Goal: Navigation & Orientation: Understand site structure

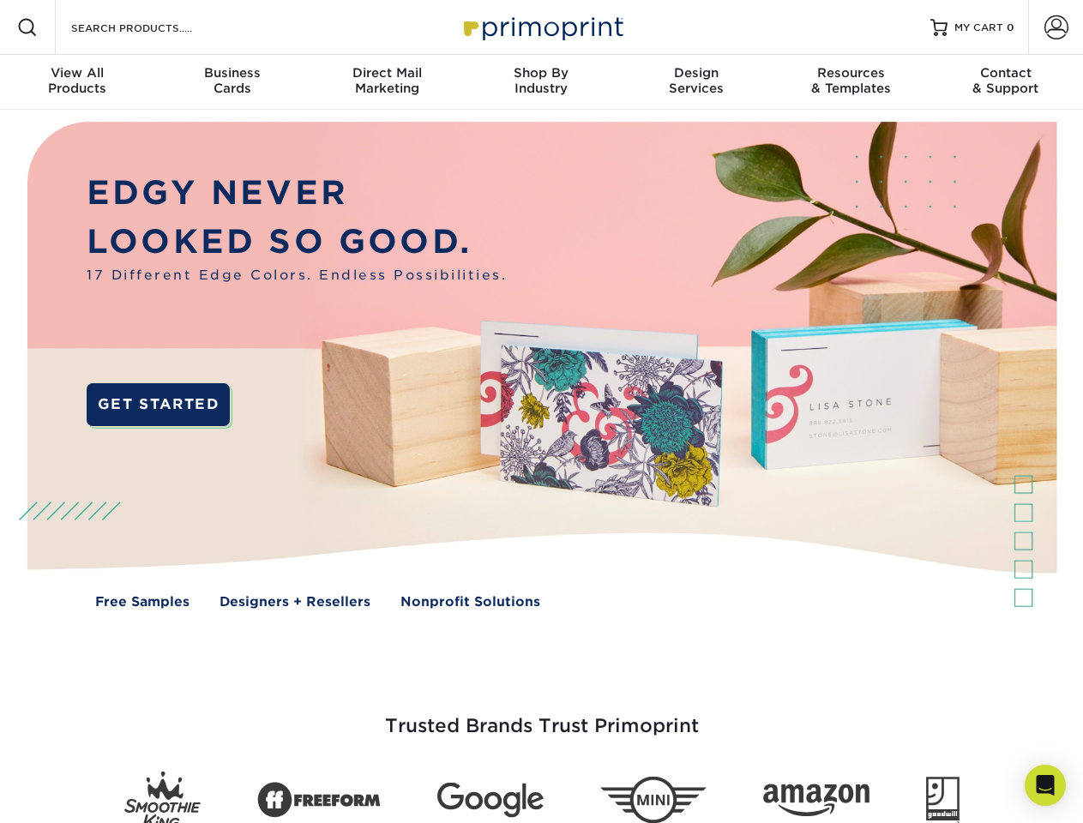
click at [541, 412] on img at bounding box center [541, 378] width 1072 height 536
click at [27, 27] on span at bounding box center [27, 27] width 21 height 21
click at [1056, 27] on span at bounding box center [1057, 27] width 24 height 24
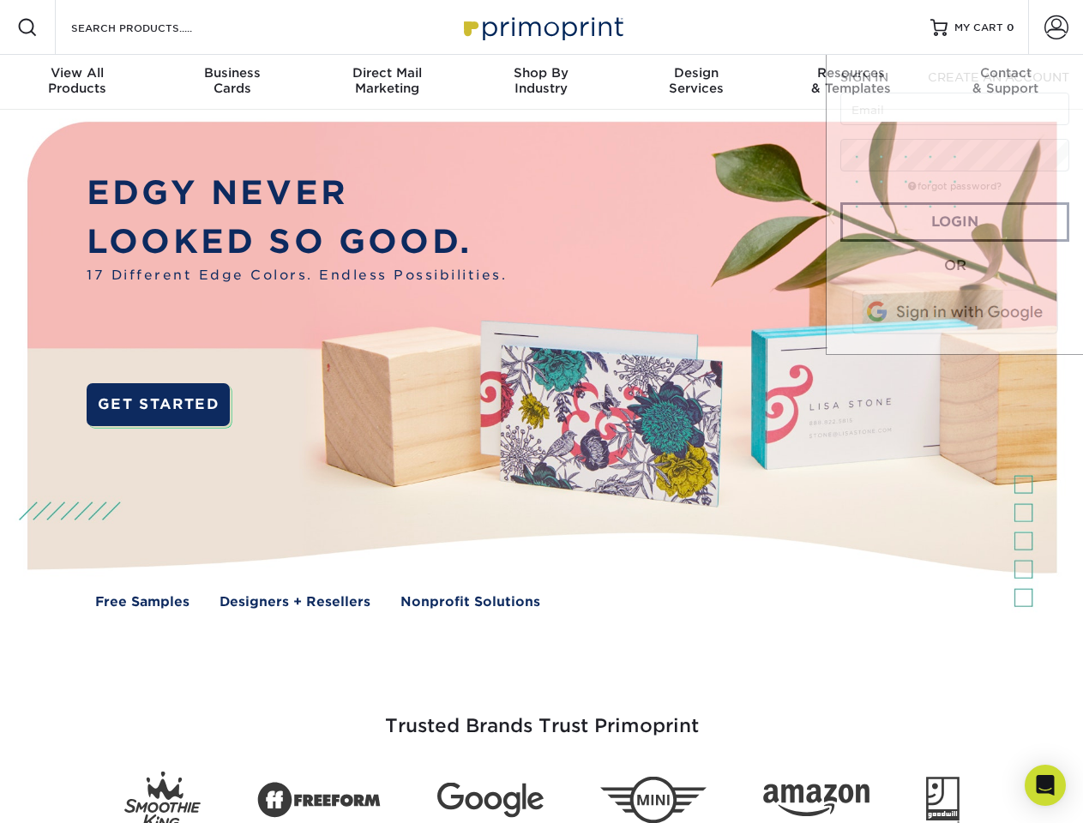
click at [77, 82] on div "View All Products" at bounding box center [77, 80] width 154 height 31
click at [232, 82] on div "Business Cards" at bounding box center [231, 80] width 154 height 31
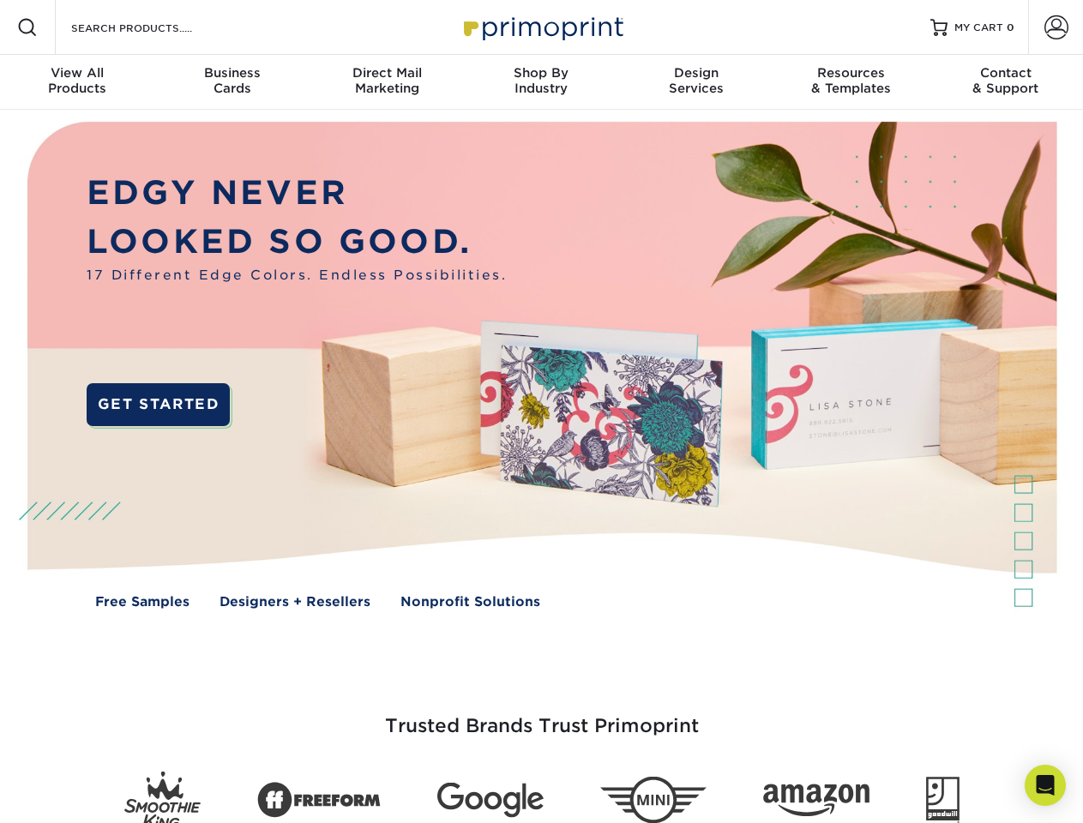
click at [387, 82] on div "Direct Mail Marketing" at bounding box center [387, 80] width 154 height 31
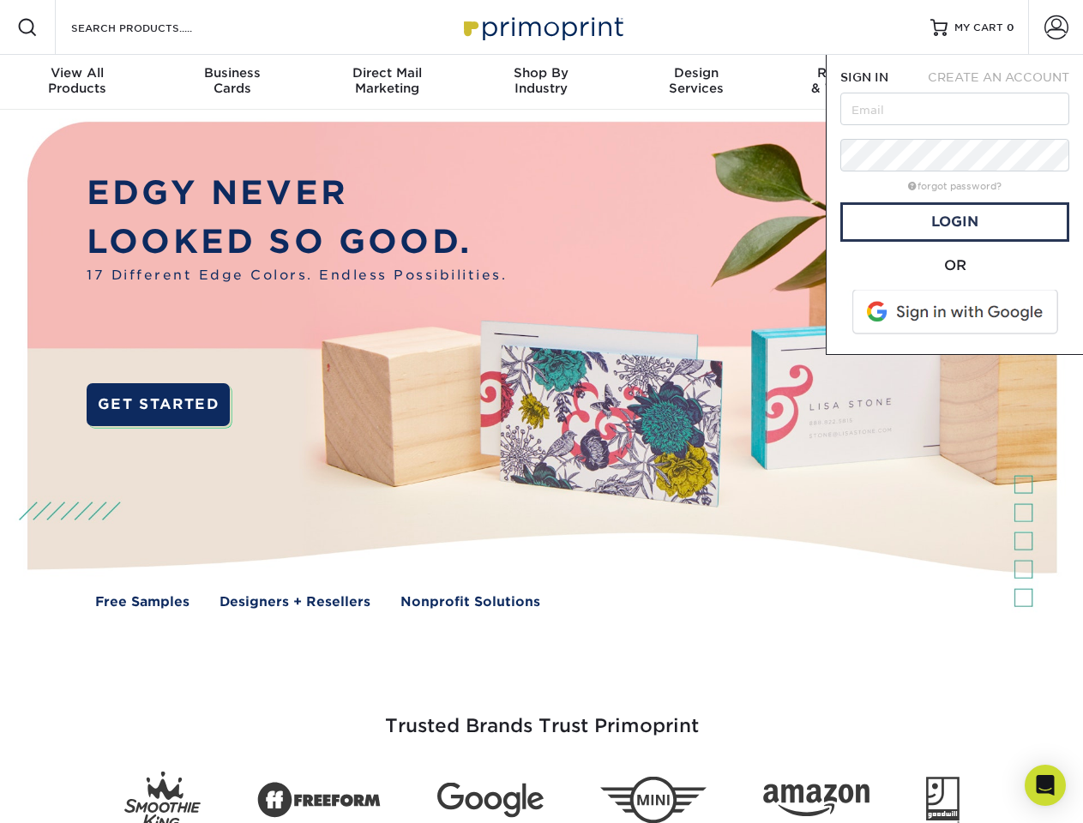
click at [541, 82] on div "Shop By Industry" at bounding box center [541, 80] width 154 height 31
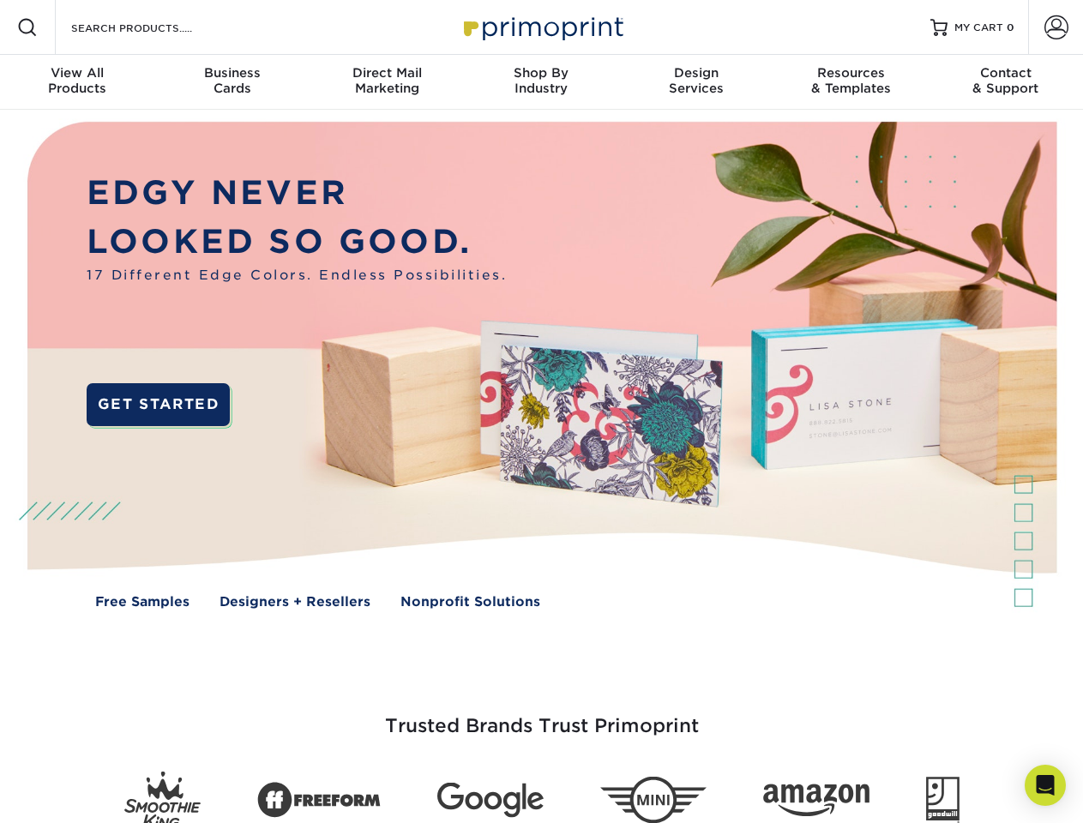
click at [696, 82] on div "Design Services" at bounding box center [696, 80] width 154 height 31
click at [851, 82] on span "SIGN IN" at bounding box center [864, 77] width 48 height 14
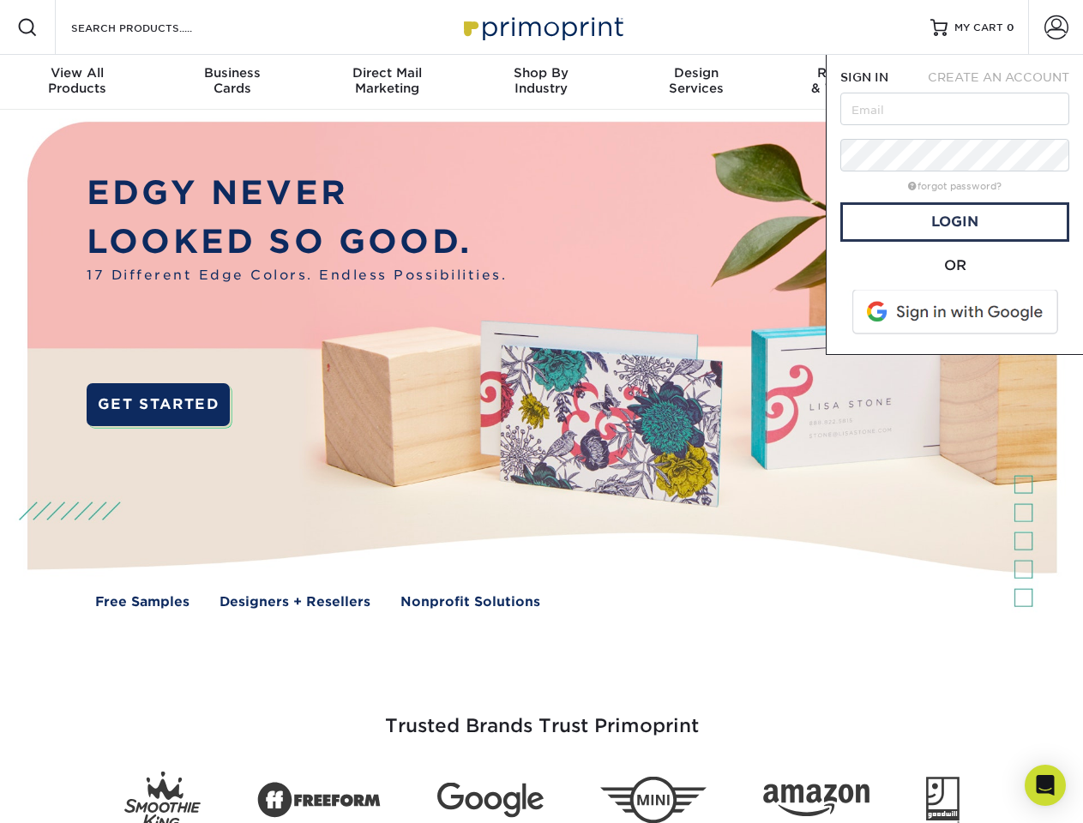
click at [1006, 82] on div "Contact & Support" at bounding box center [1006, 80] width 154 height 31
